Goal: Transaction & Acquisition: Purchase product/service

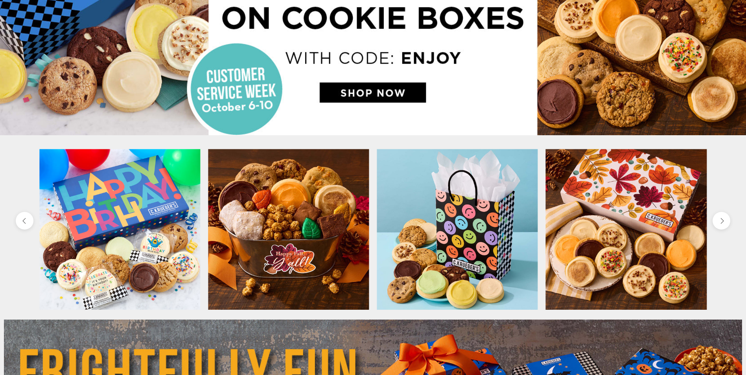
scroll to position [236, 0]
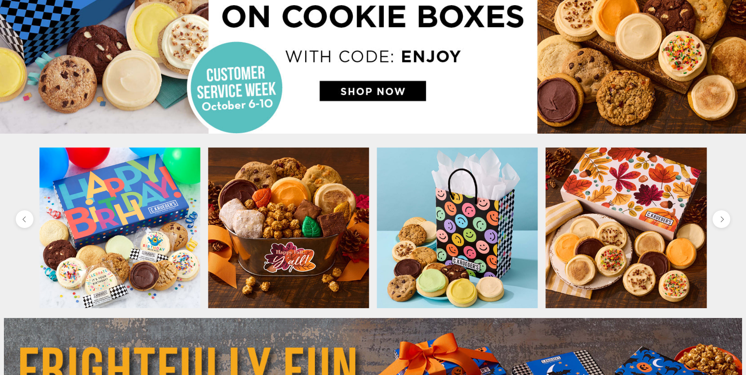
click at [120, 240] on img at bounding box center [119, 227] width 161 height 161
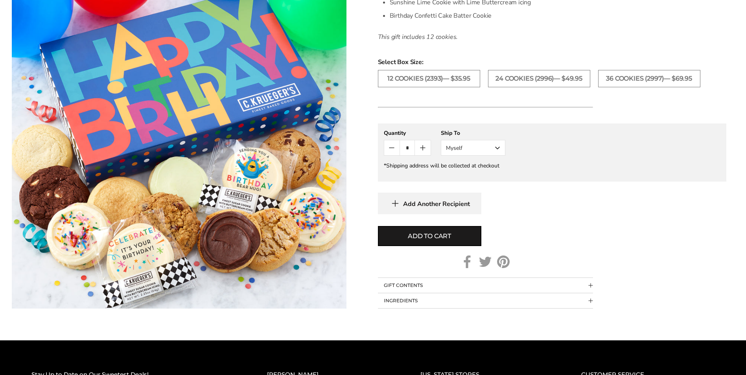
scroll to position [472, 0]
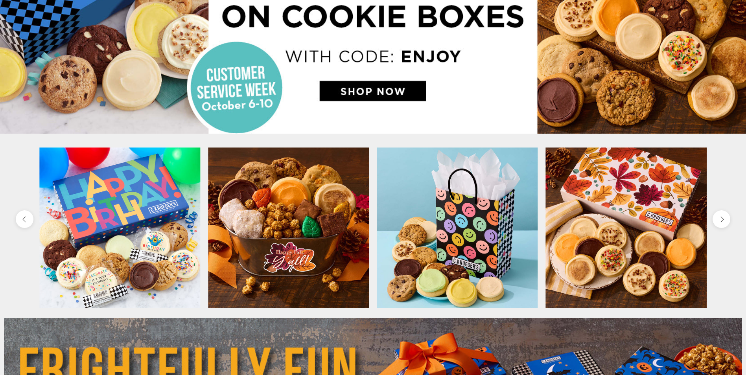
click at [453, 227] on img at bounding box center [457, 227] width 161 height 161
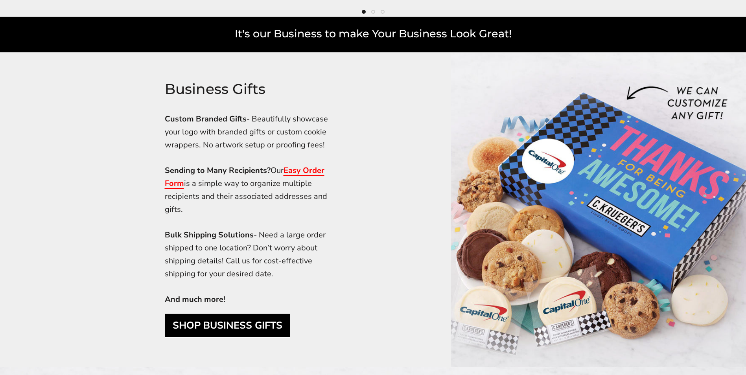
scroll to position [2517, 0]
